Goal: Task Accomplishment & Management: Complete application form

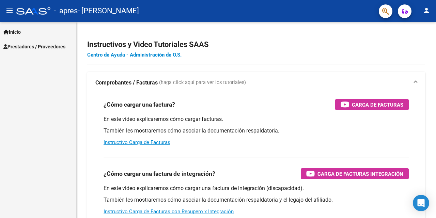
click at [15, 36] on link "Inicio" at bounding box center [38, 31] width 76 height 15
click at [19, 29] on span "Inicio" at bounding box center [11, 31] width 17 height 7
click at [35, 46] on span "Prestadores / Proveedores" at bounding box center [34, 46] width 62 height 7
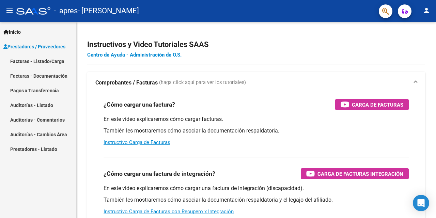
click at [37, 59] on link "Facturas - Listado/Carga" at bounding box center [38, 61] width 76 height 15
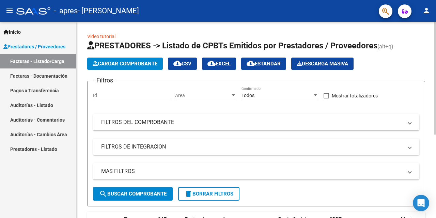
click at [134, 62] on span "Cargar Comprobante" at bounding box center [125, 64] width 65 height 6
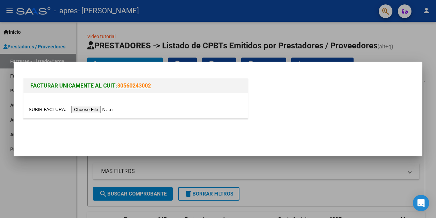
click at [88, 110] on input "file" at bounding box center [72, 109] width 86 height 7
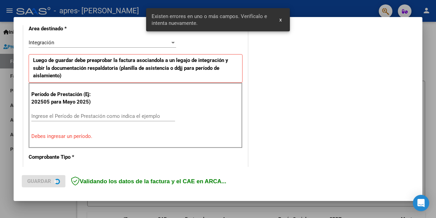
scroll to position [173, 0]
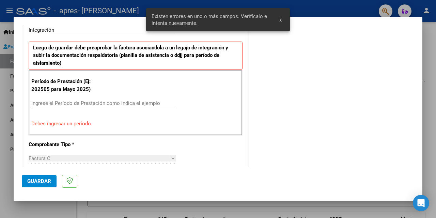
click at [279, 21] on span "x" at bounding box center [280, 20] width 2 height 6
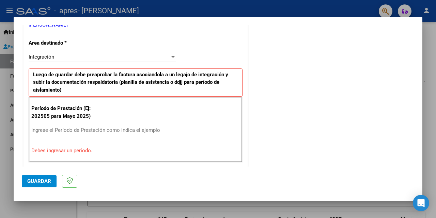
scroll to position [146, 0]
click at [84, 127] on input "Ingrese el Período de Prestación como indica el ejemplo" at bounding box center [103, 130] width 144 height 6
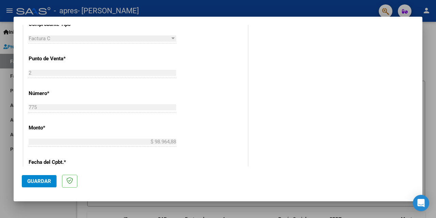
scroll to position [300, 0]
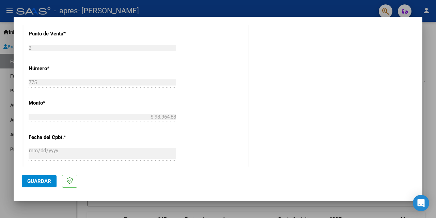
type input "202508"
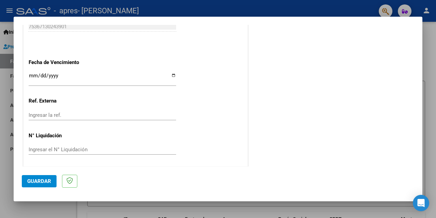
scroll to position [471, 0]
click at [41, 180] on span "Guardar" at bounding box center [39, 181] width 24 height 6
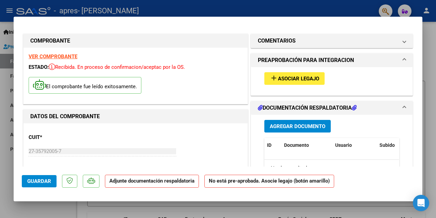
click at [284, 81] on button "add Asociar Legajo" at bounding box center [294, 78] width 60 height 13
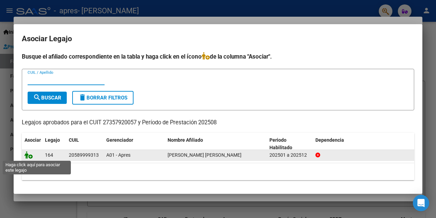
click at [32, 155] on icon at bounding box center [28, 154] width 8 height 7
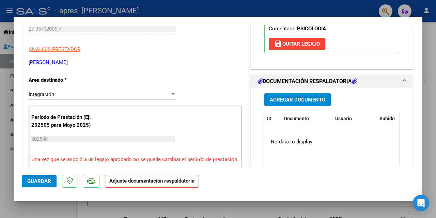
scroll to position [133, 0]
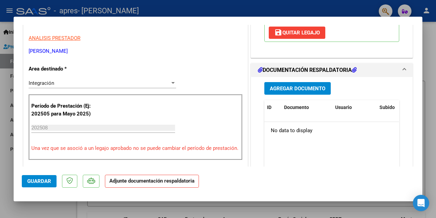
click at [136, 183] on strong "Adjunte documentación respaldatoria" at bounding box center [151, 181] width 85 height 6
click at [296, 89] on span "Agregar Documento" at bounding box center [296, 88] width 55 height 6
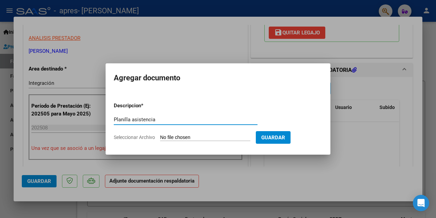
type input "Planilla asistencia"
click at [210, 138] on input "Seleccionar Archivo" at bounding box center [205, 137] width 90 height 6
type input "C:\fakepath\Planilla asistencia [PERSON_NAME].pdf"
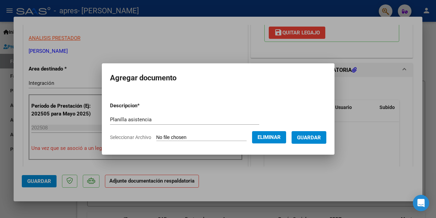
click at [273, 137] on span "Eliminar" at bounding box center [268, 137] width 23 height 6
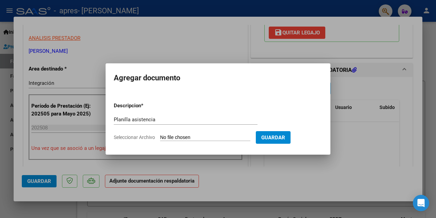
click at [342, 124] on div at bounding box center [218, 109] width 436 height 218
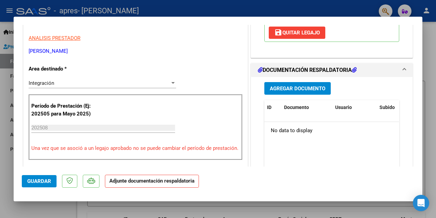
click at [305, 87] on span "Agregar Documento" at bounding box center [296, 88] width 55 height 6
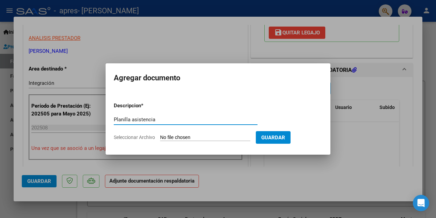
type input "Planilla asistencia"
click at [185, 136] on input "Seleccionar Archivo" at bounding box center [205, 137] width 90 height 6
type input "C:\fakepath\Planilla asistencia [PERSON_NAME].pdf"
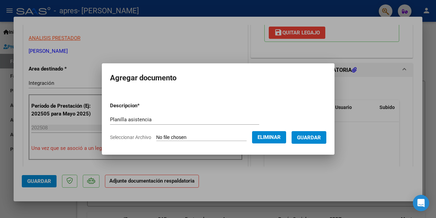
click at [315, 137] on span "Guardar" at bounding box center [309, 137] width 24 height 6
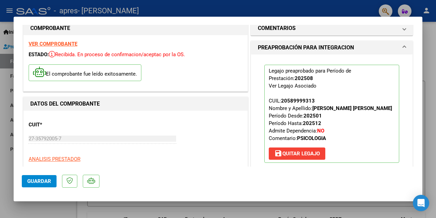
scroll to position [0, 0]
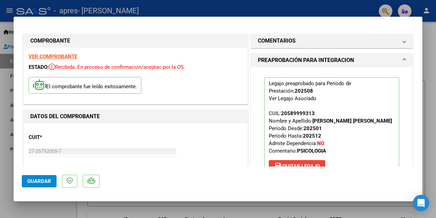
click at [40, 180] on span "Guardar" at bounding box center [39, 181] width 24 height 6
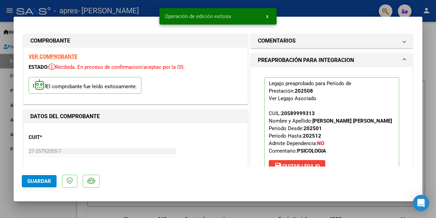
click at [269, 16] on button "x" at bounding box center [266, 16] width 13 height 12
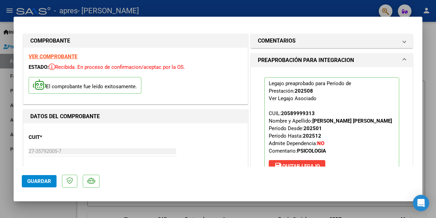
click at [261, 211] on div at bounding box center [218, 109] width 436 height 218
type input "$ 0,00"
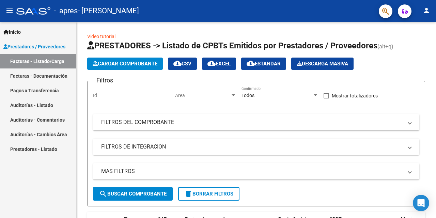
click at [44, 90] on link "Pagos x Transferencia" at bounding box center [38, 90] width 76 height 15
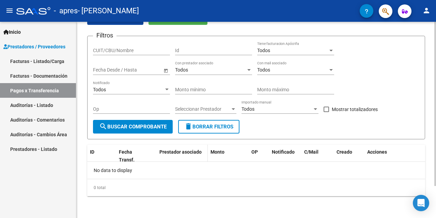
scroll to position [36, 0]
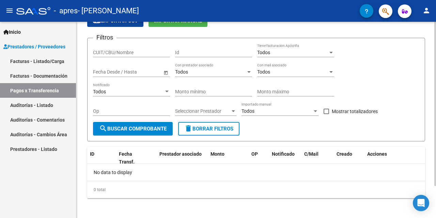
click at [153, 127] on span "search Buscar Comprobante" at bounding box center [132, 129] width 67 height 6
click at [150, 51] on input "CUIT/CBU/Nombre" at bounding box center [131, 53] width 77 height 6
click at [282, 46] on div "Todos Tiene facturacion Apócrifa" at bounding box center [295, 51] width 77 height 14
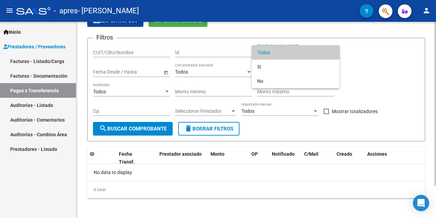
click at [282, 46] on span "Todos" at bounding box center [295, 52] width 77 height 14
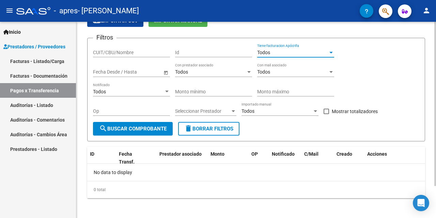
click at [184, 73] on span "Todos" at bounding box center [181, 71] width 13 height 5
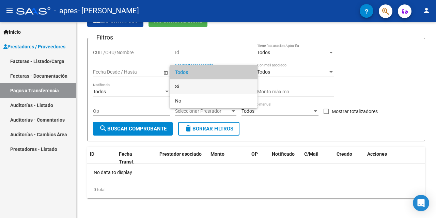
click at [184, 83] on span "Si" at bounding box center [213, 86] width 77 height 14
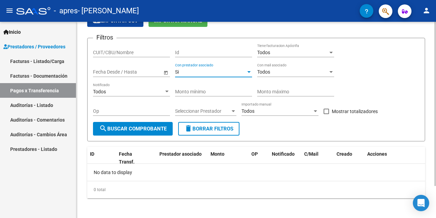
click at [120, 131] on span "search Buscar Comprobante" at bounding box center [132, 129] width 67 height 6
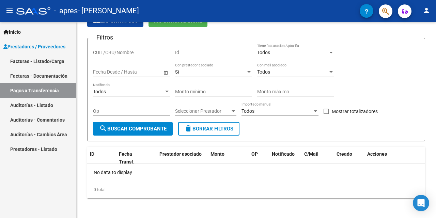
click at [58, 60] on link "Facturas - Listado/Carga" at bounding box center [38, 61] width 76 height 15
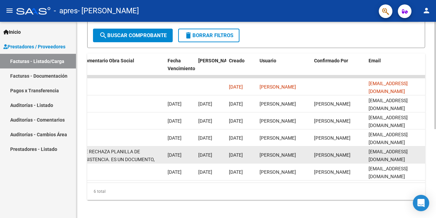
scroll to position [159, 0]
